Goal: Find specific page/section: Find specific page/section

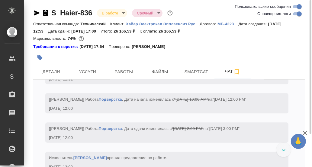
scroll to position [4835, 0]
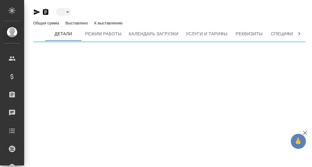
type input "active"
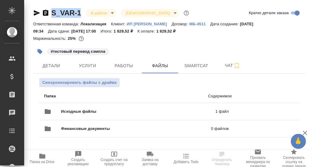
drag, startPoint x: 82, startPoint y: 11, endPoint x: 48, endPoint y: 13, distance: 34.2
click at [48, 13] on div "S_VAR-1 В работе inProgress Святая троица holyTrinity" at bounding box center [111, 13] width 157 height 10
copy link "S_VAR-1"
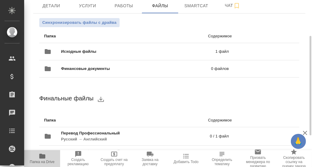
click at [41, 157] on icon "button" at bounding box center [42, 156] width 6 height 5
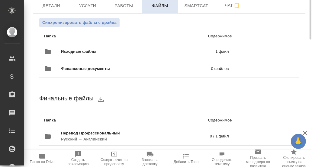
scroll to position [0, 0]
